Goal: Information Seeking & Learning: Learn about a topic

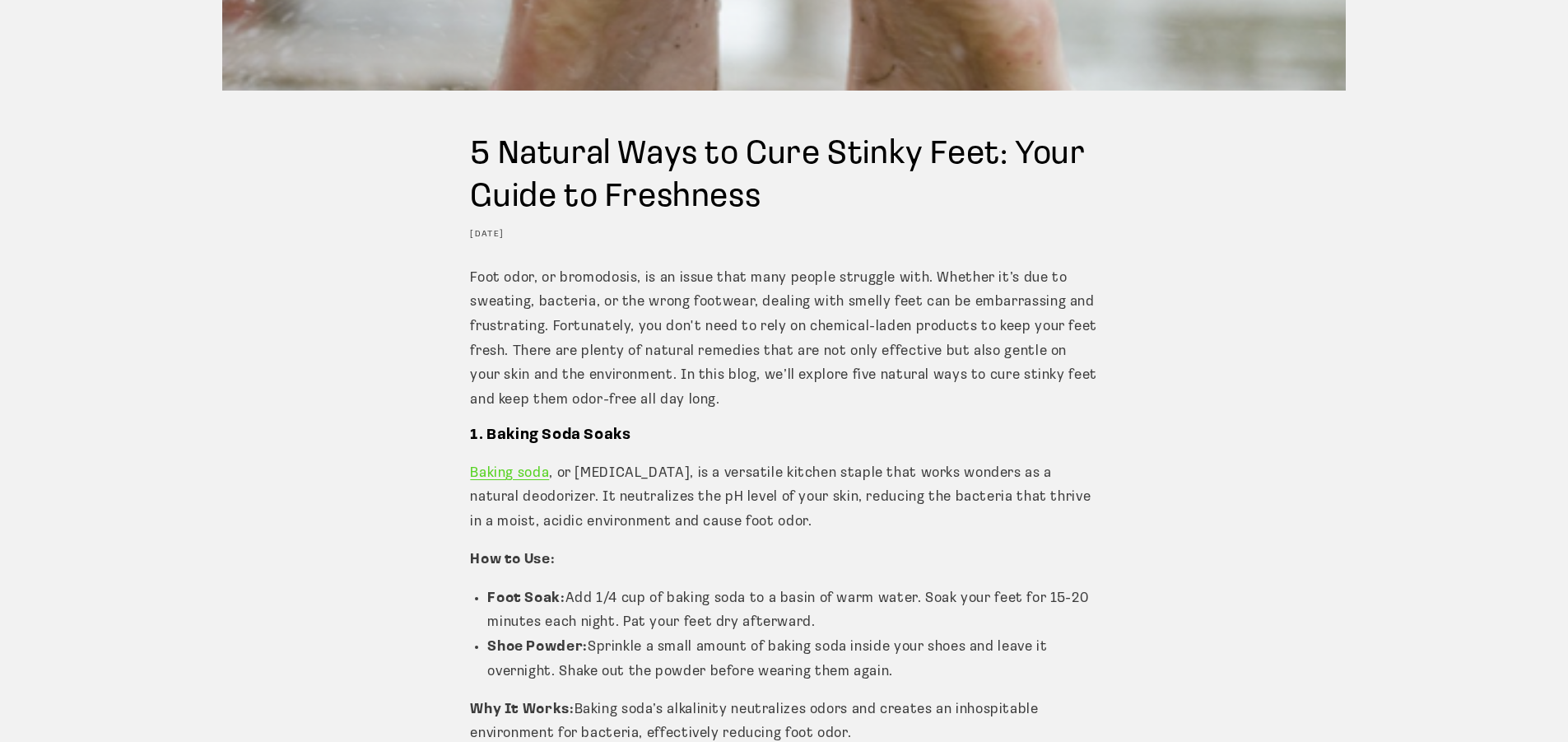
scroll to position [494, 0]
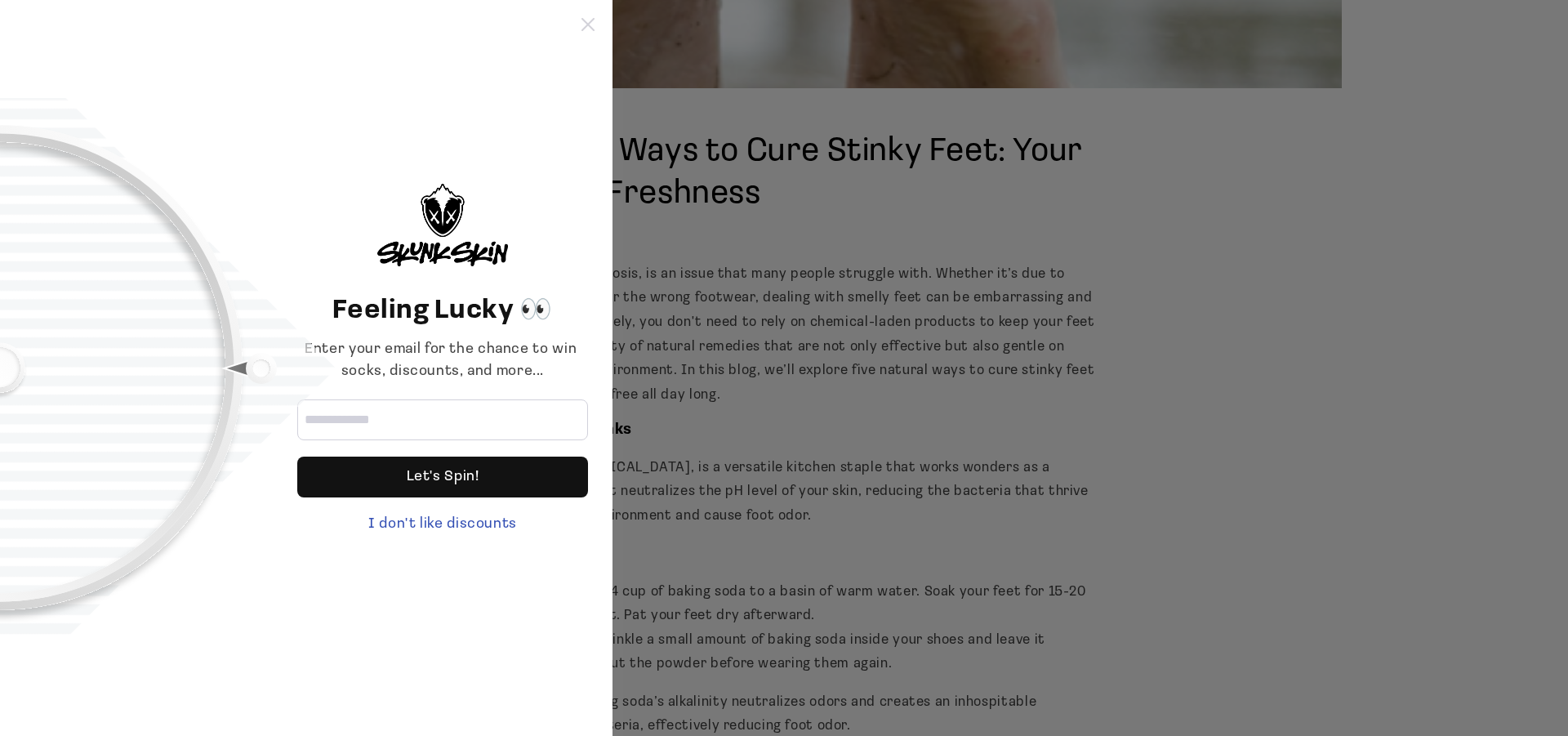
click at [587, 26] on icon at bounding box center [588, 25] width 13 height 13
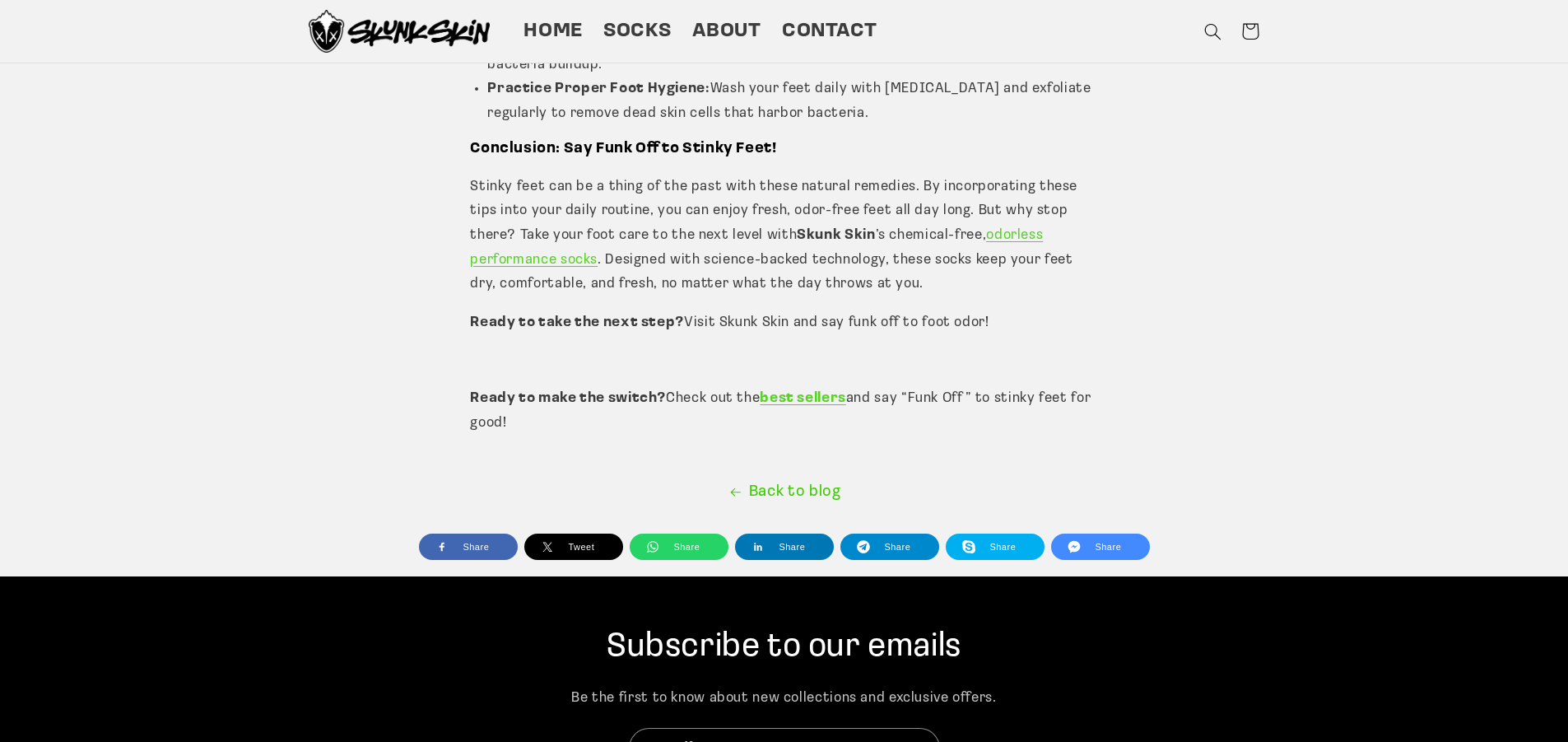
scroll to position [3787, 0]
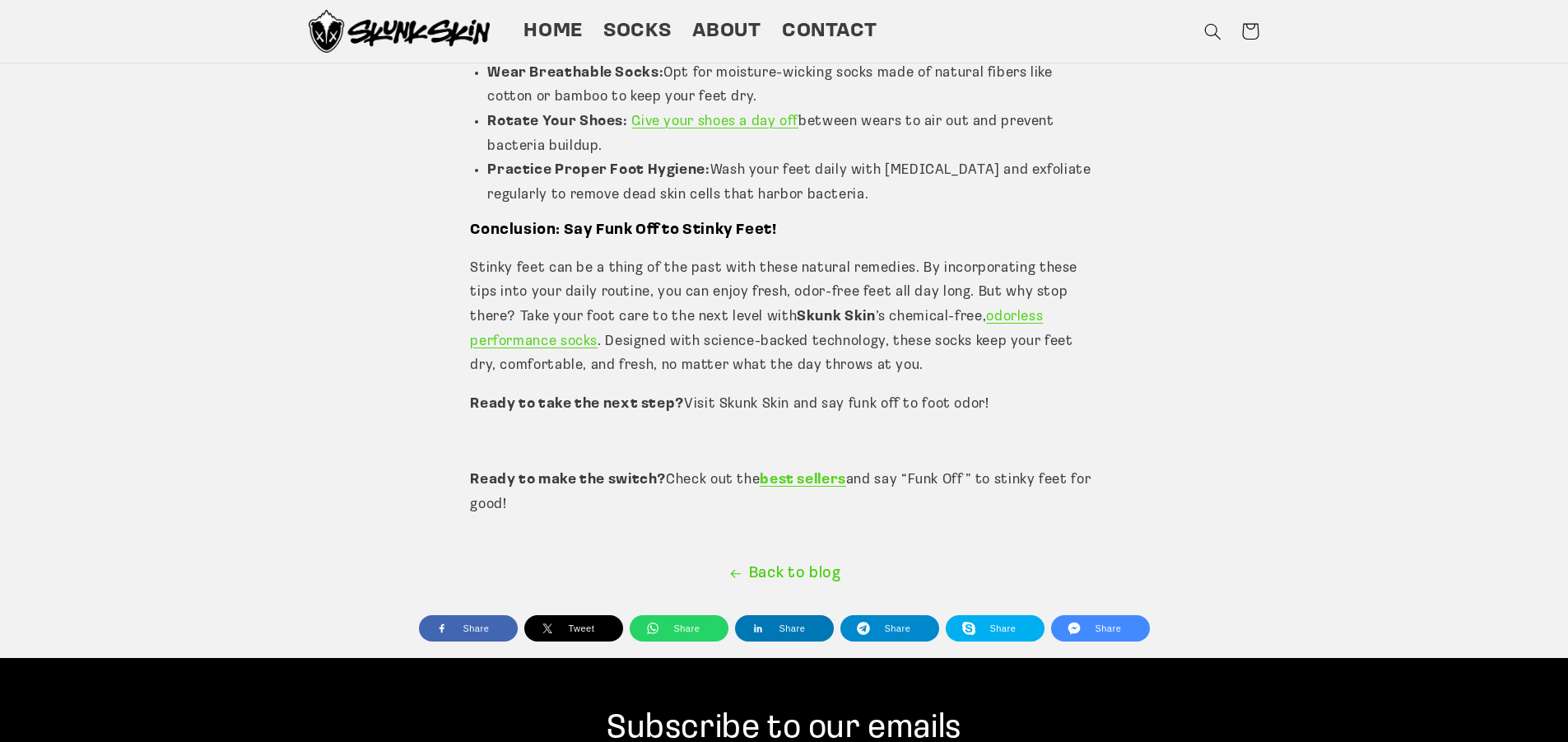
drag, startPoint x: 998, startPoint y: 381, endPoint x: 825, endPoint y: 221, distance: 235.6
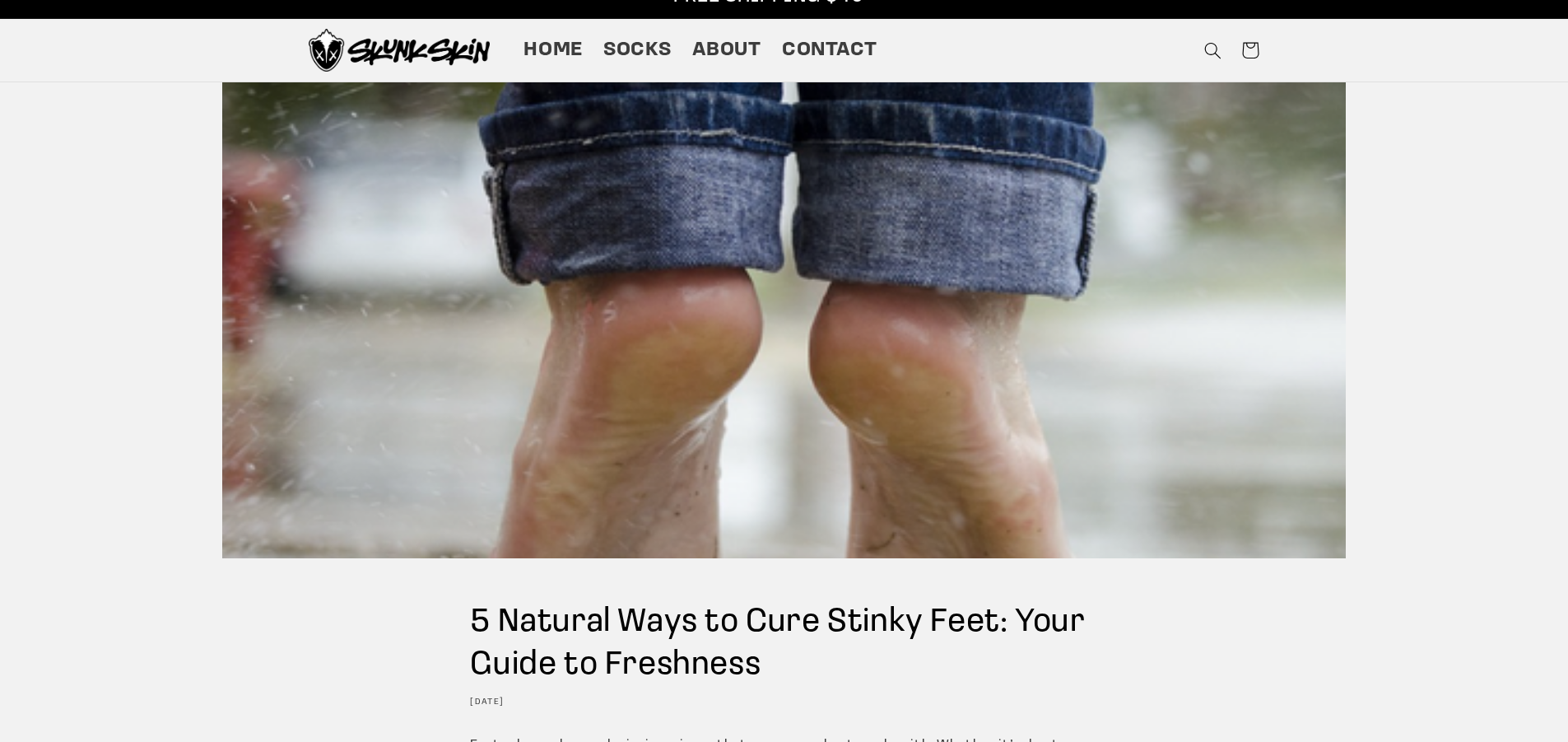
scroll to position [0, 0]
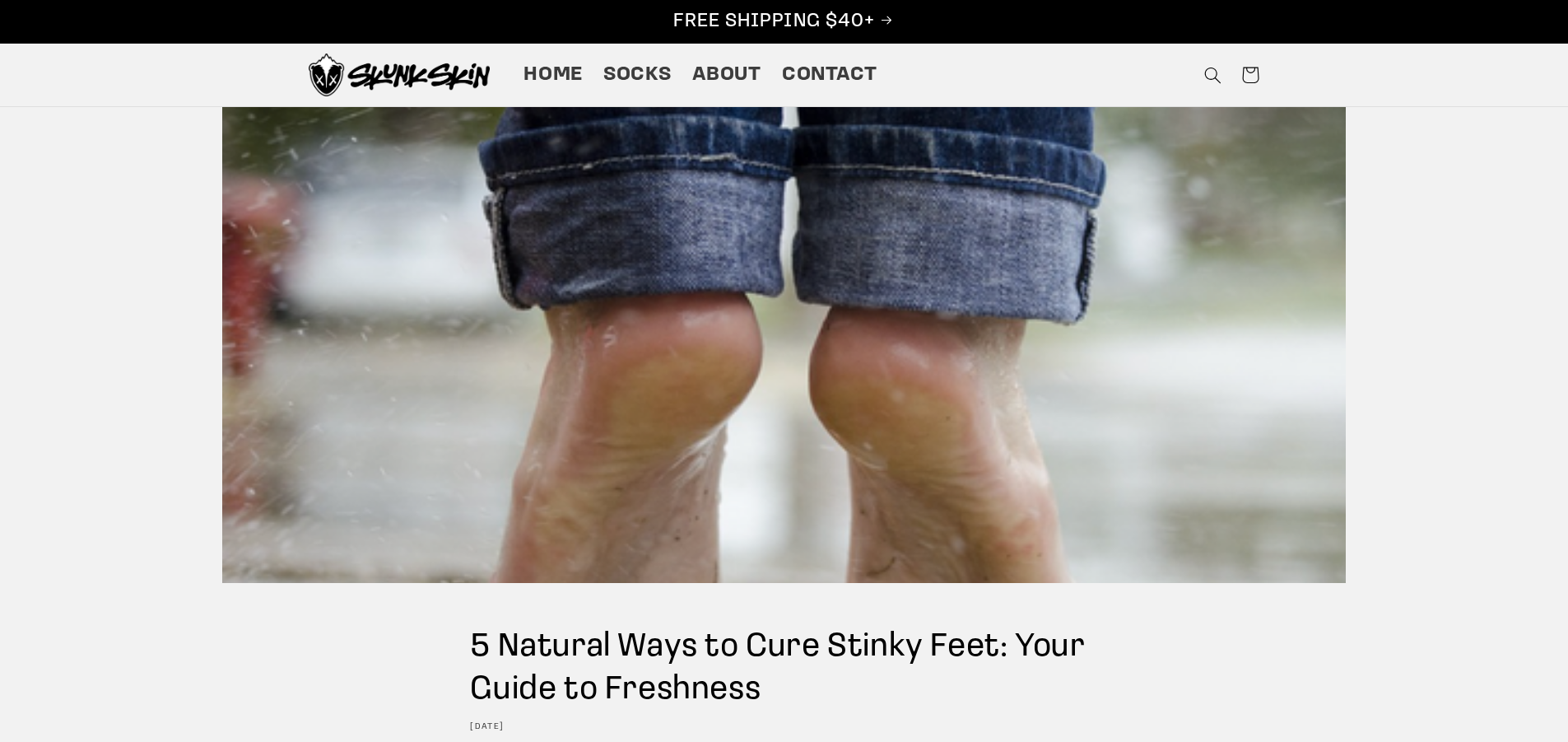
drag, startPoint x: 553, startPoint y: 484, endPoint x: 468, endPoint y: 609, distance: 151.2
copy article "5 Natural Ways to Cure Stinky Feet: Your Guide to Freshness August 23, 2024 Foo…"
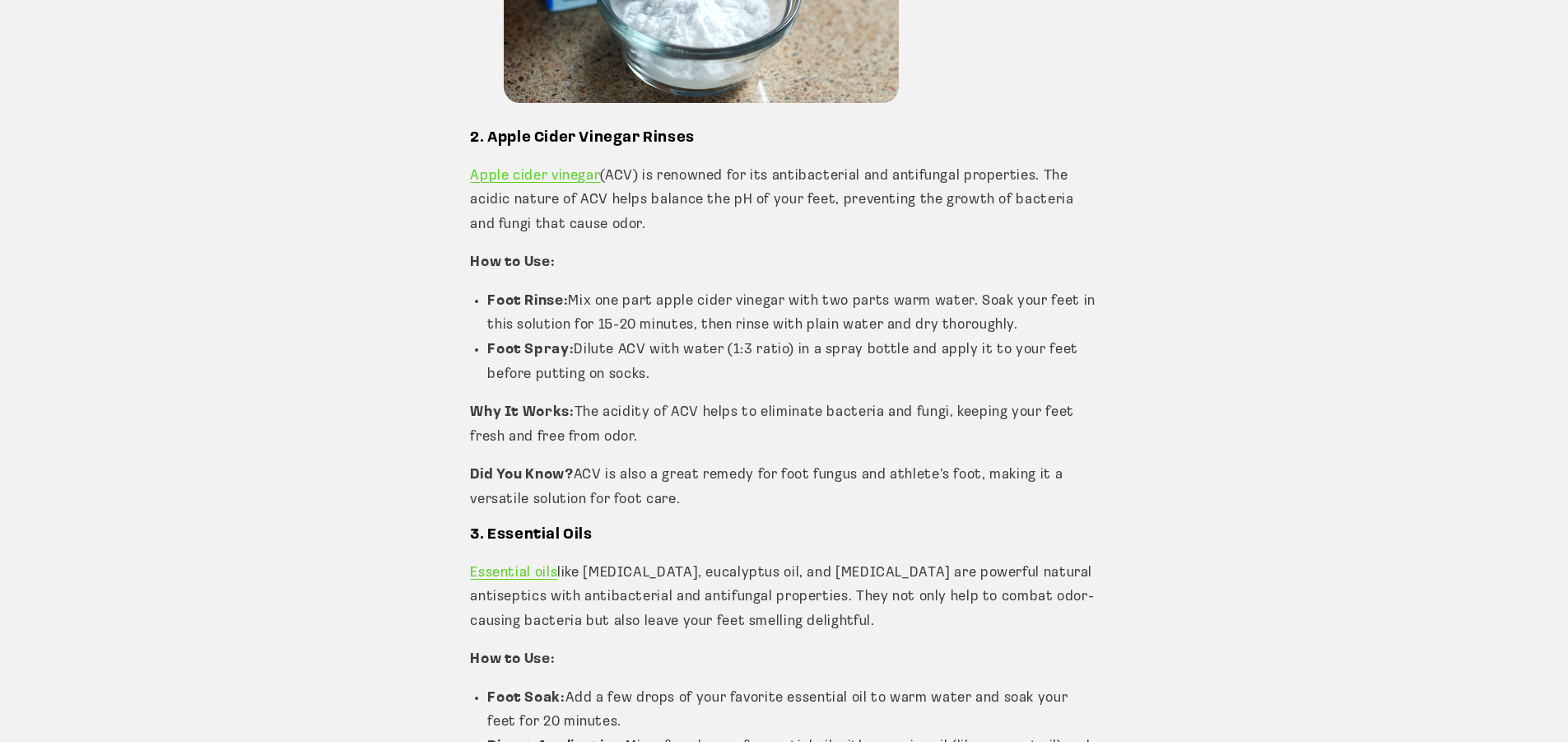
scroll to position [1482, 0]
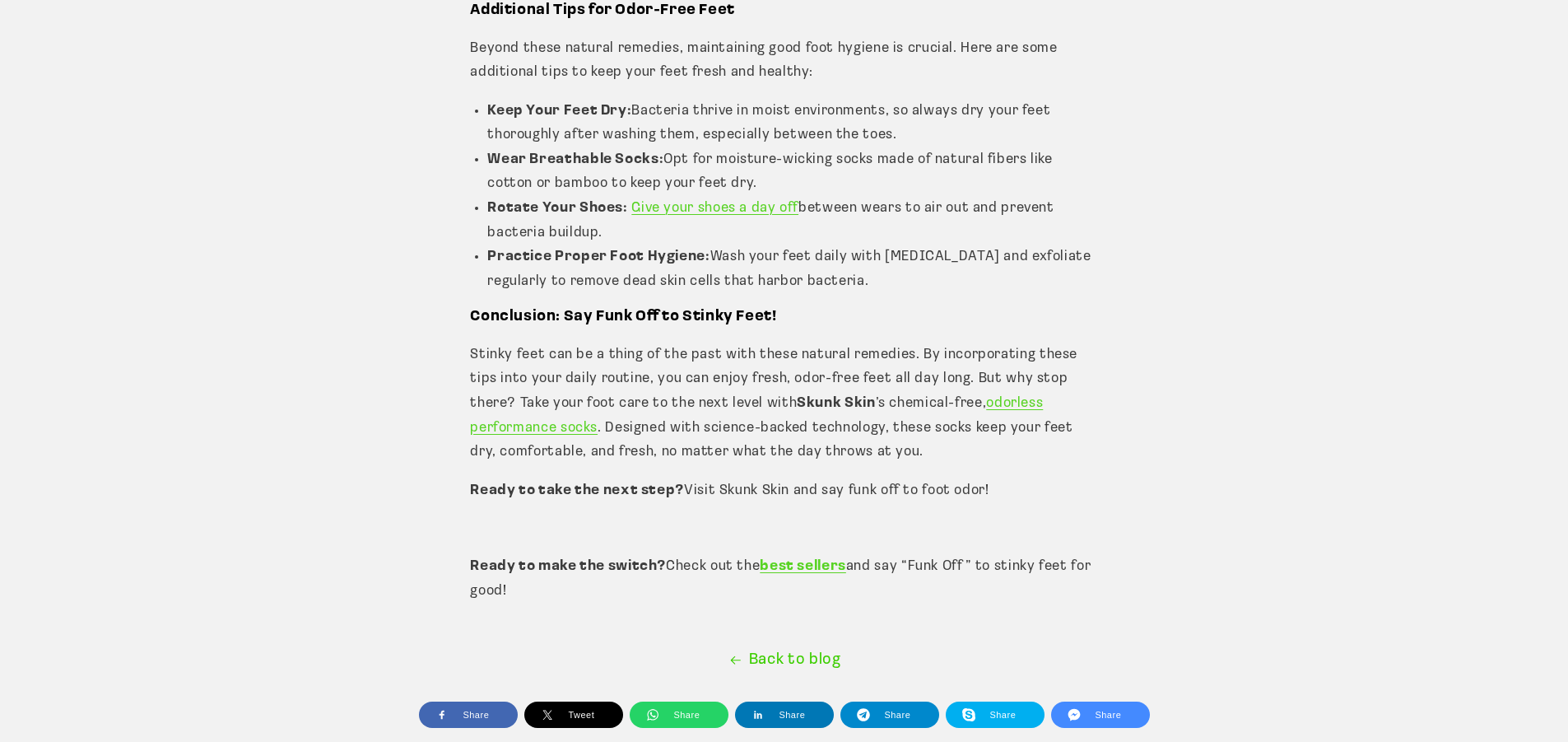
scroll to position [3704, 0]
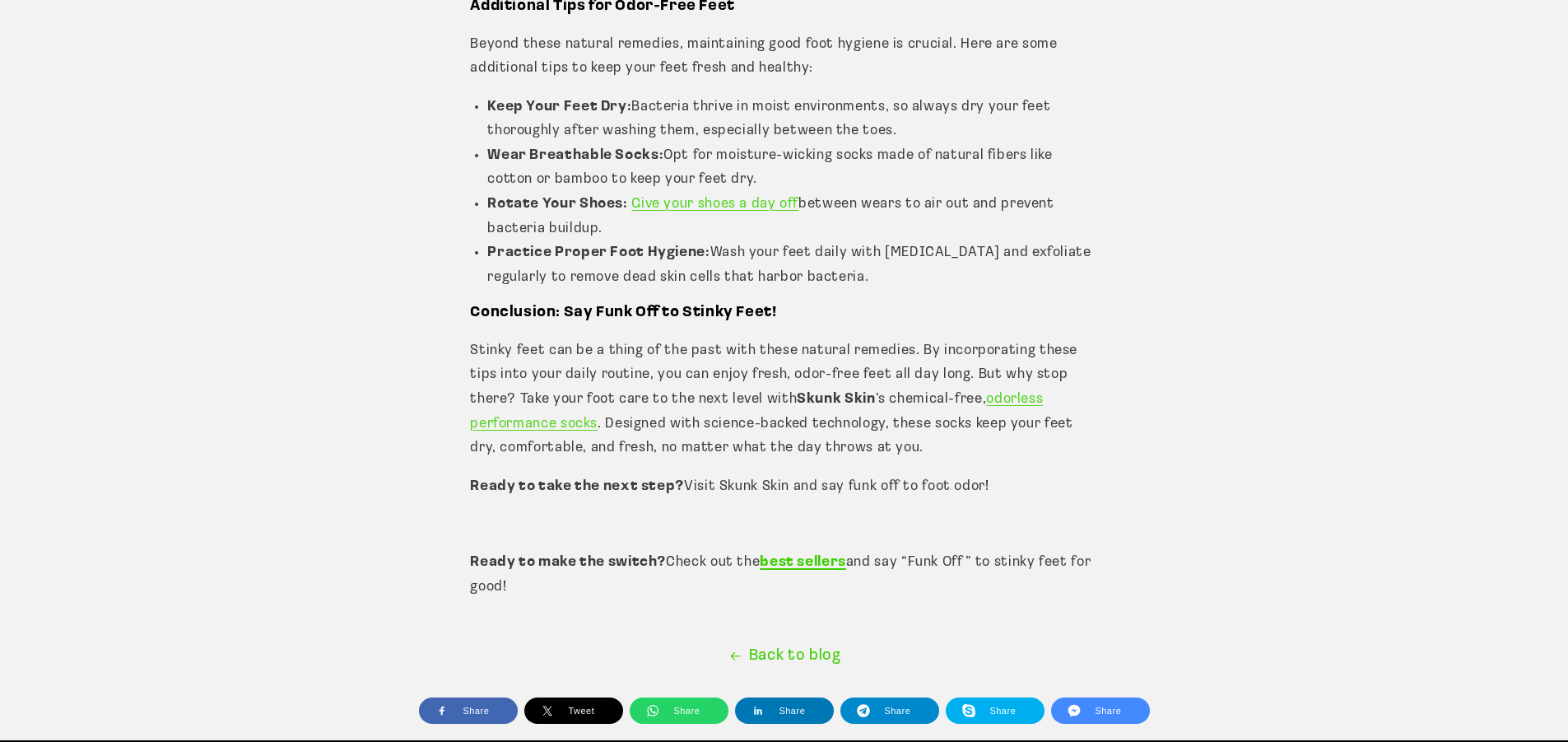
click at [828, 555] on b "best sellers" at bounding box center [802, 562] width 86 height 14
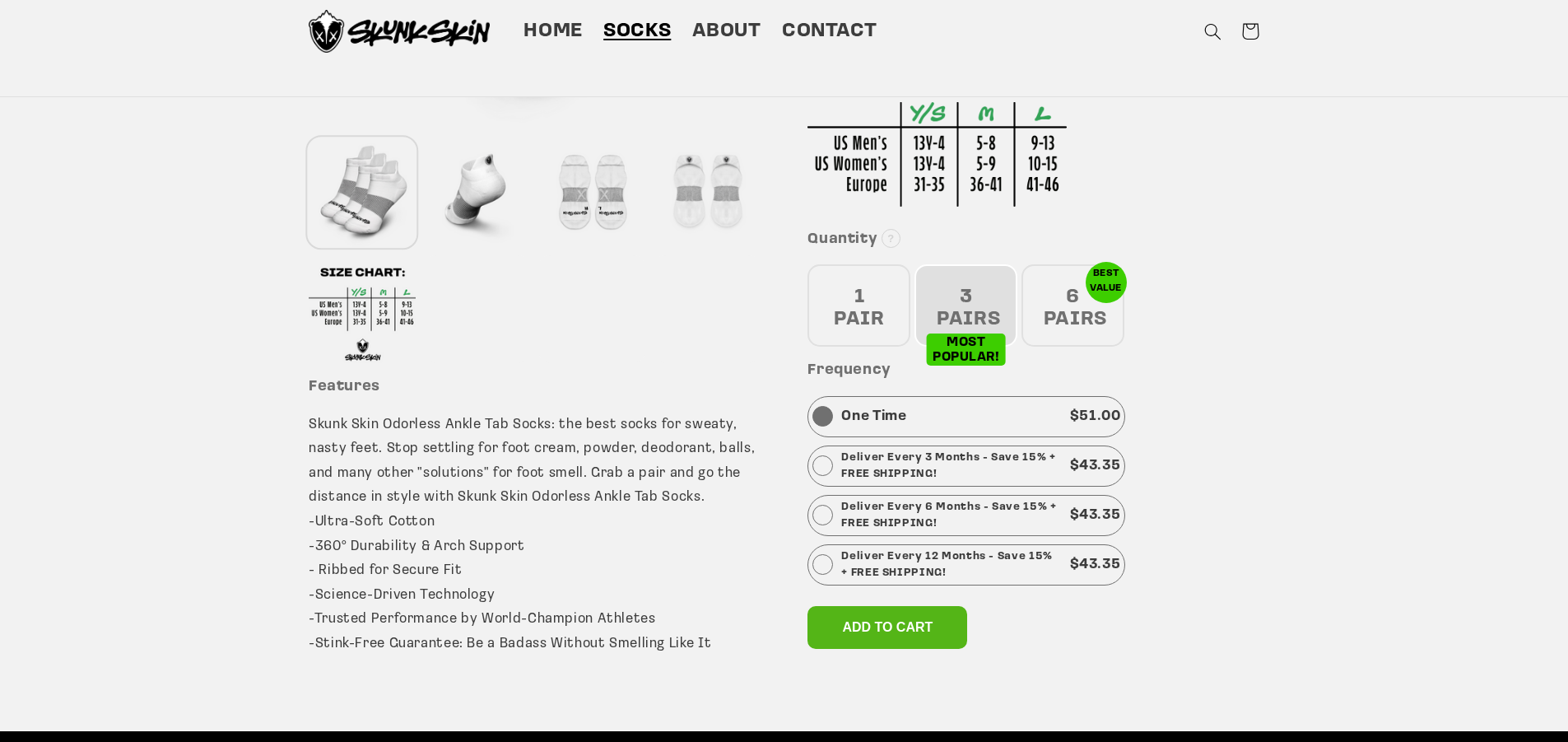
scroll to position [494, 0]
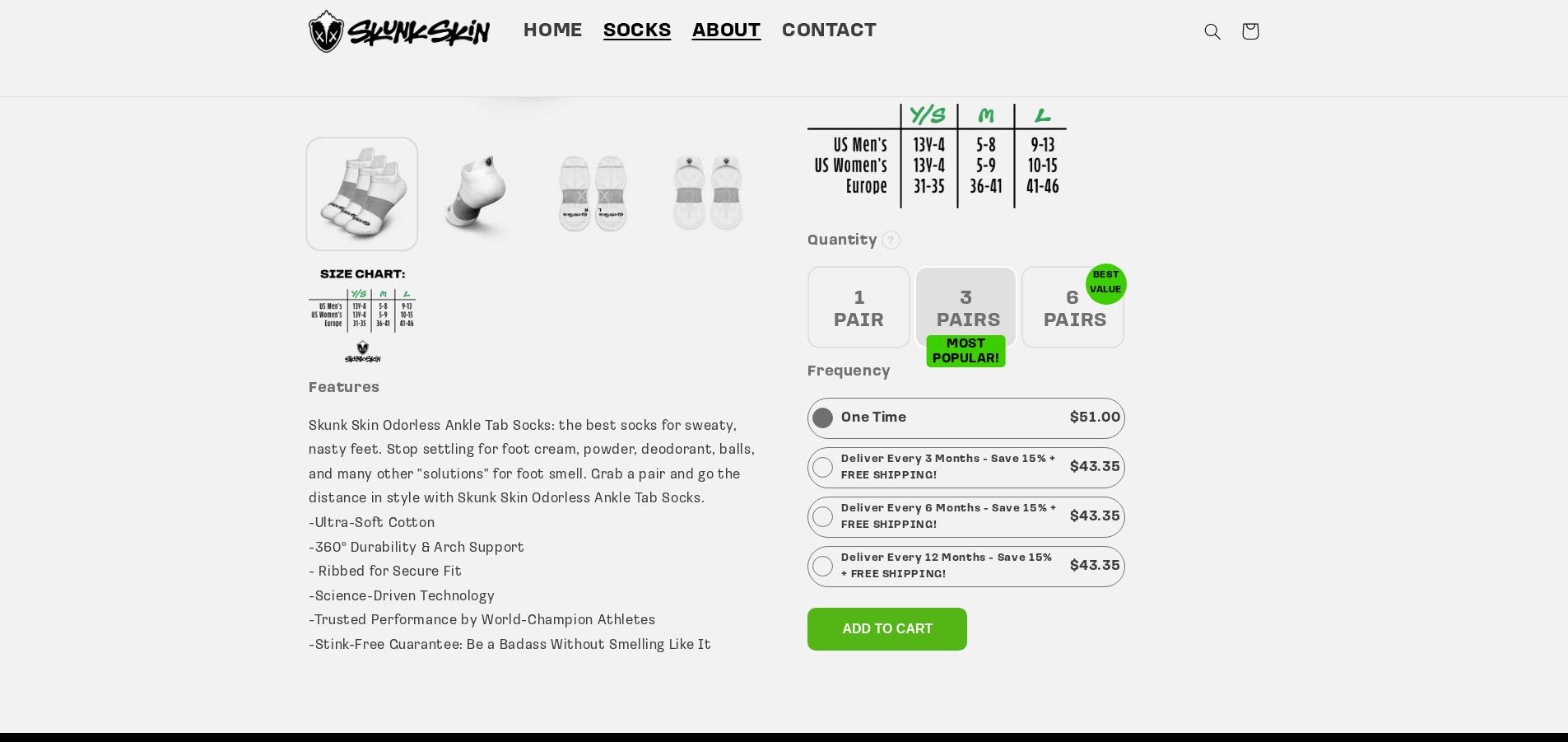
click at [726, 35] on span "About" at bounding box center [727, 31] width 69 height 25
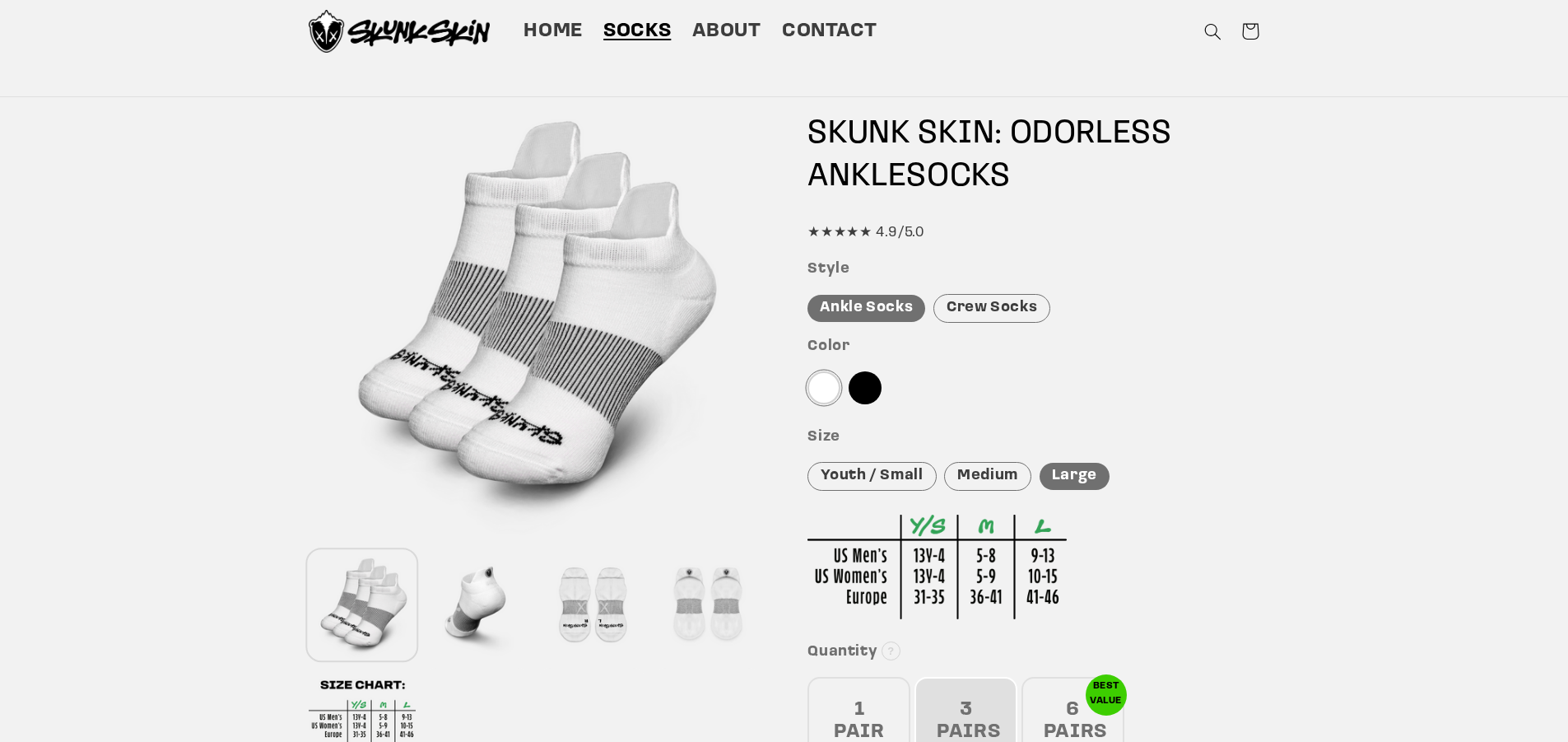
scroll to position [0, 0]
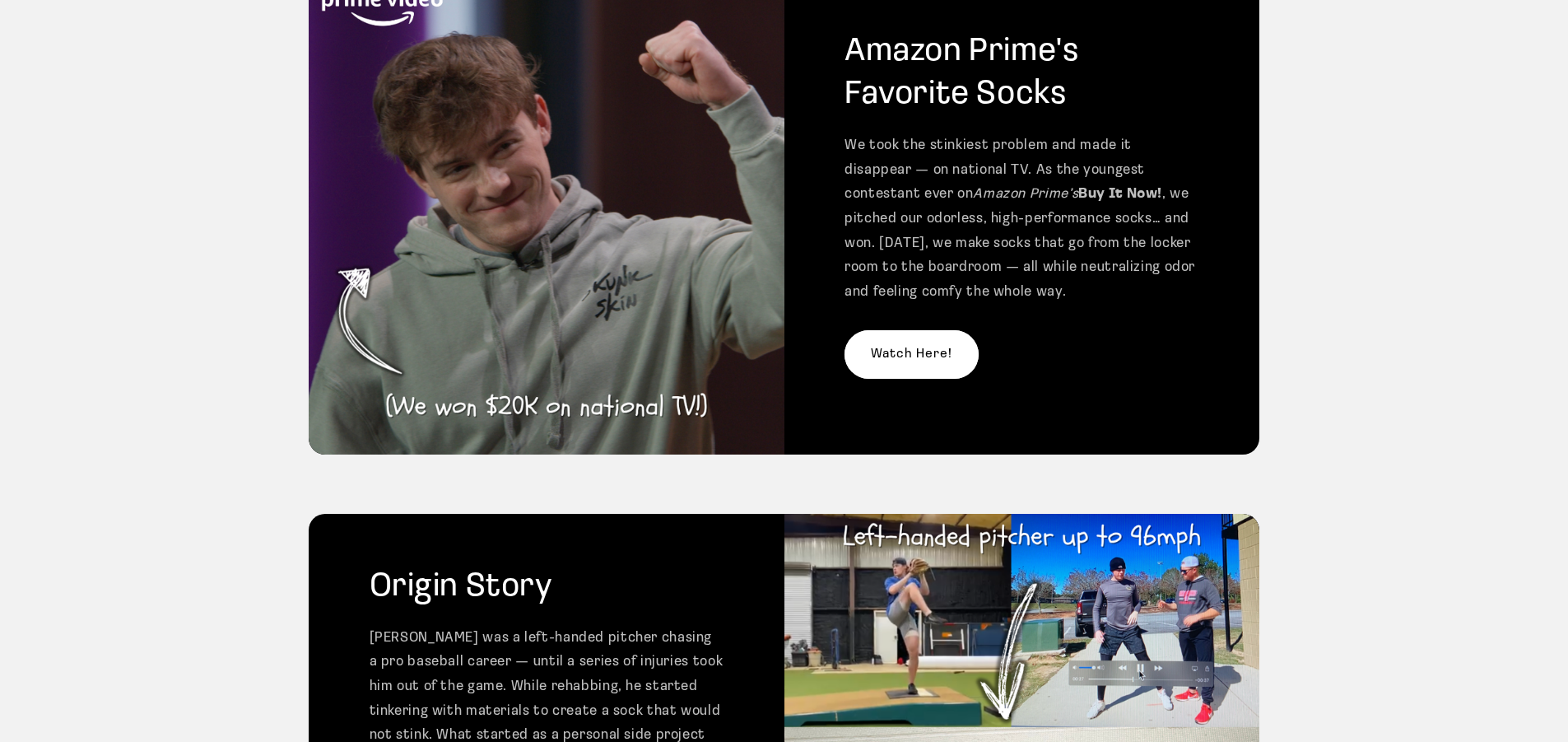
scroll to position [164, 0]
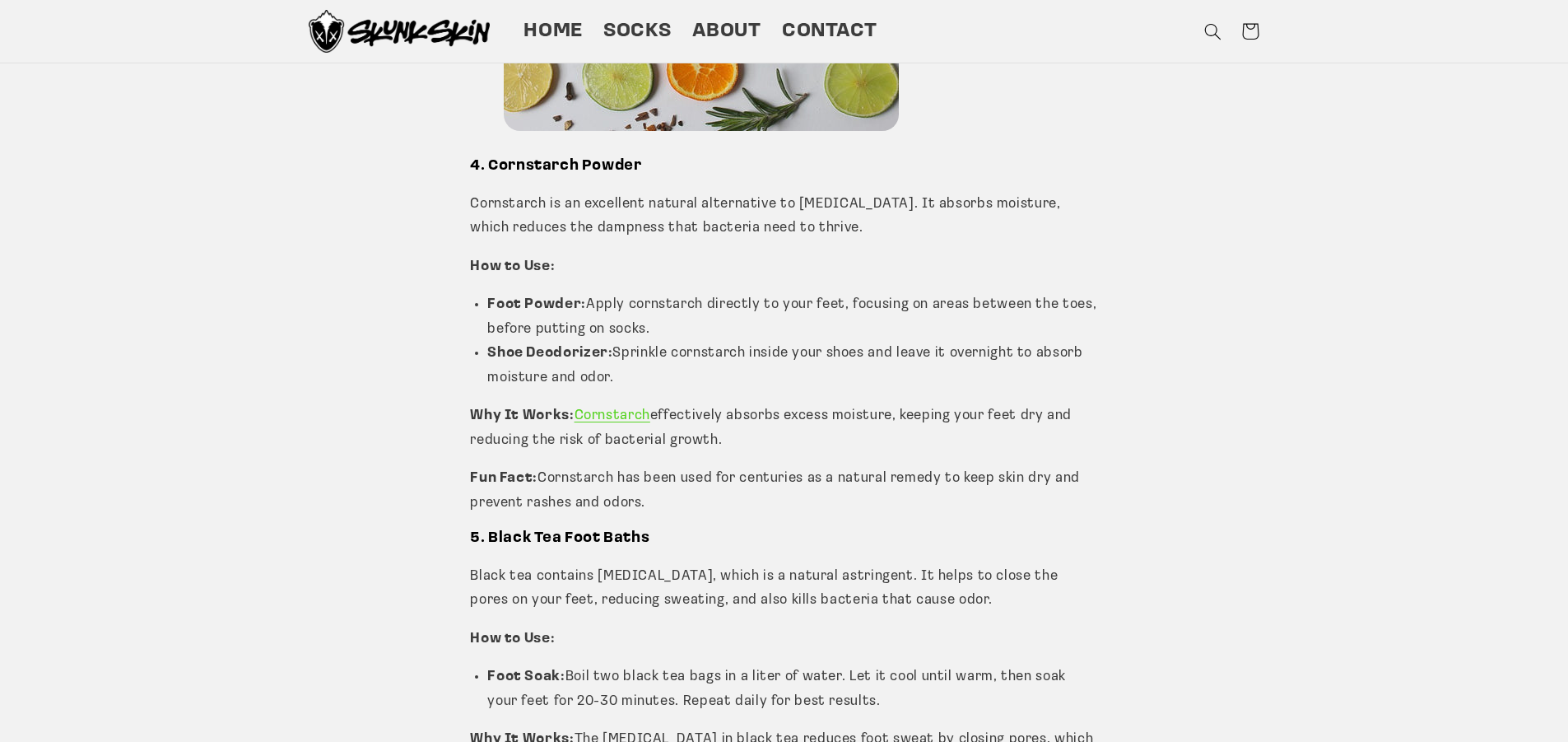
scroll to position [2470, 0]
